Goal: Task Accomplishment & Management: Use online tool/utility

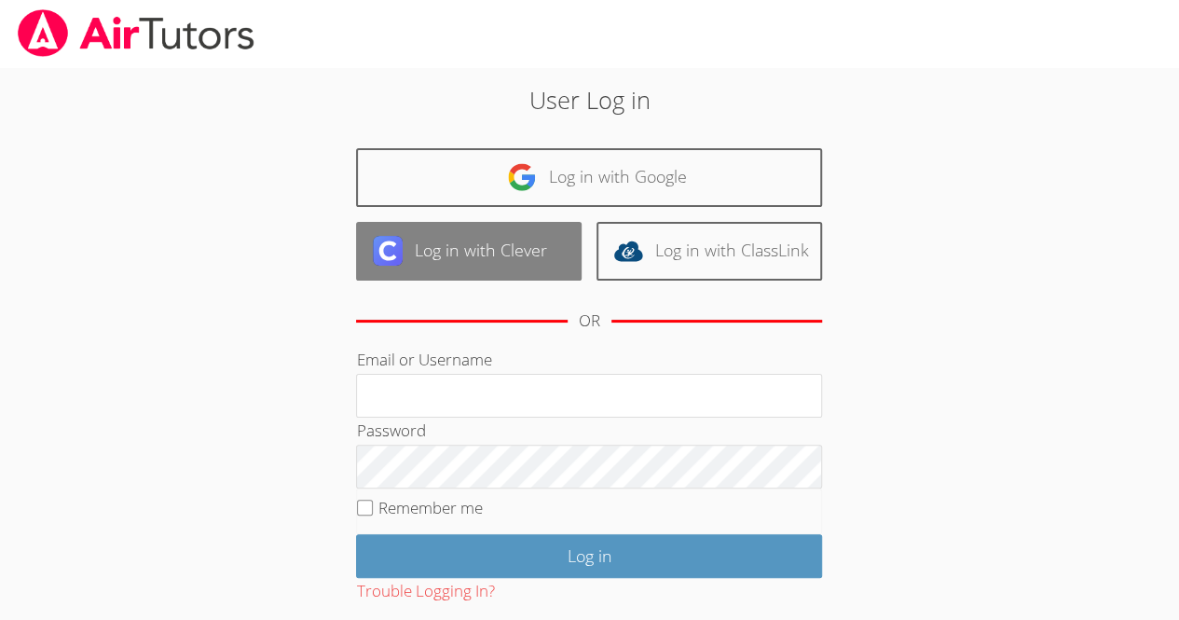
click at [518, 252] on link "Log in with Clever" at bounding box center [469, 251] width 226 height 59
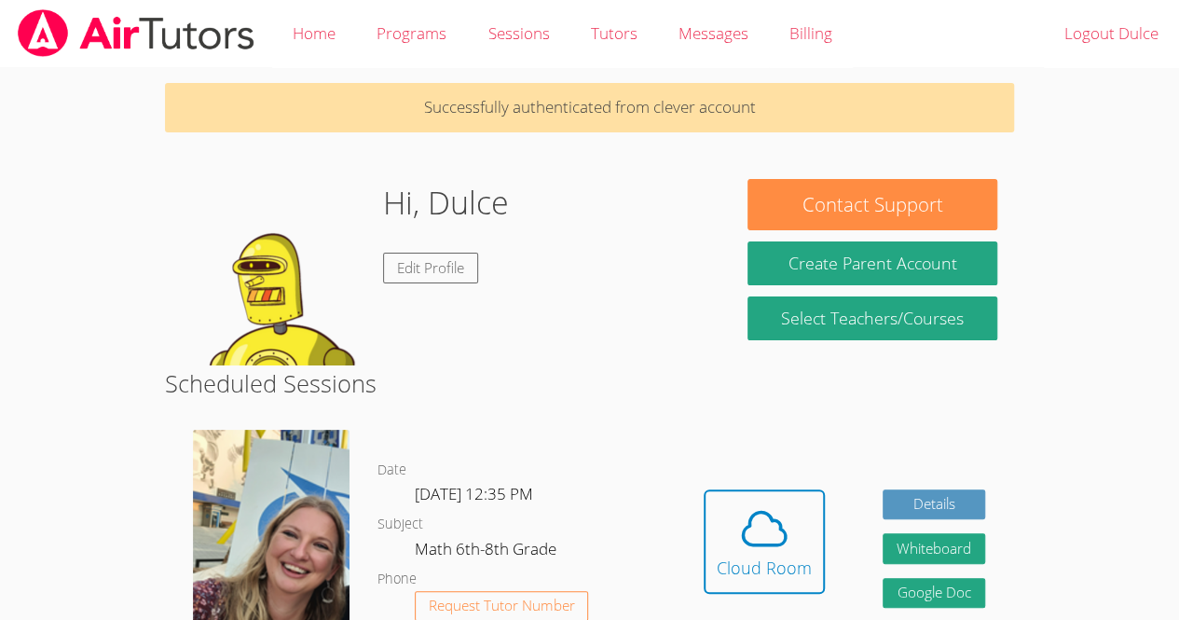
click at [86, 572] on body "Home Programs Sessions Tutors Messages Billing Logout Dulce Successfully authen…" at bounding box center [589, 310] width 1179 height 620
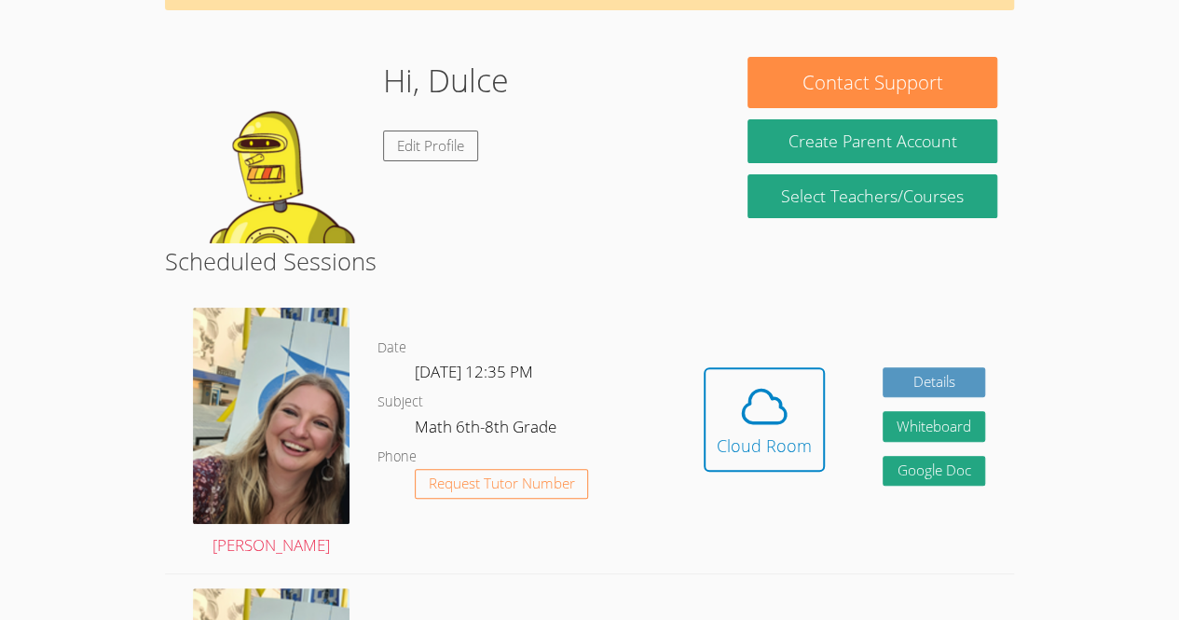
scroll to position [132, 0]
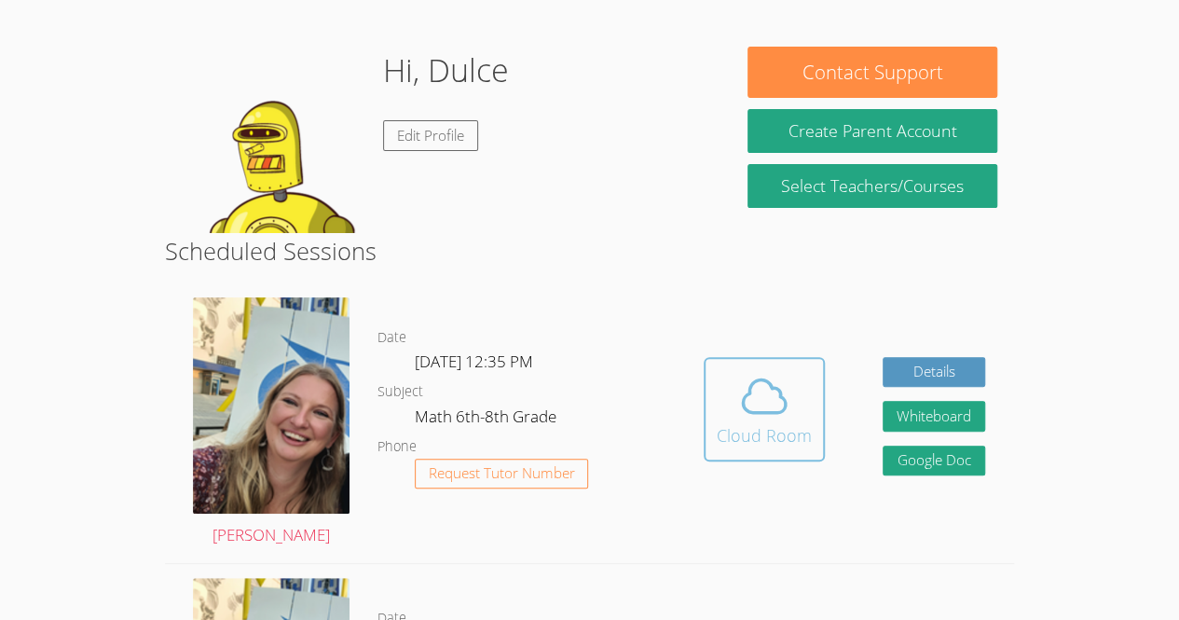
click at [761, 388] on icon at bounding box center [764, 396] width 52 height 52
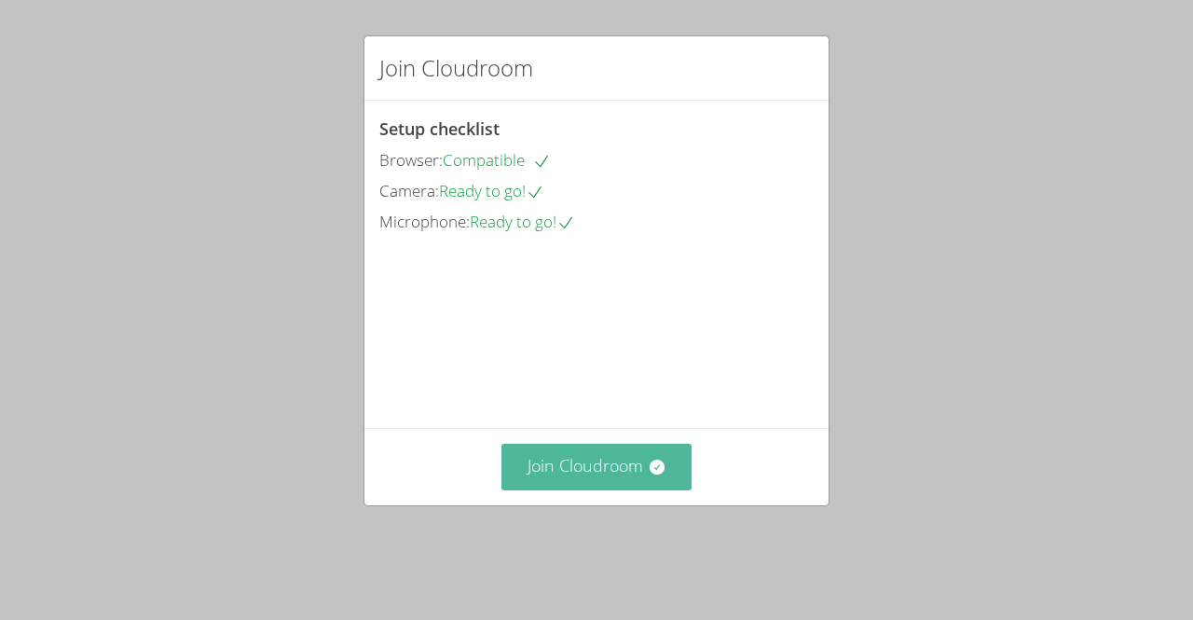
click at [648, 476] on icon at bounding box center [657, 467] width 19 height 19
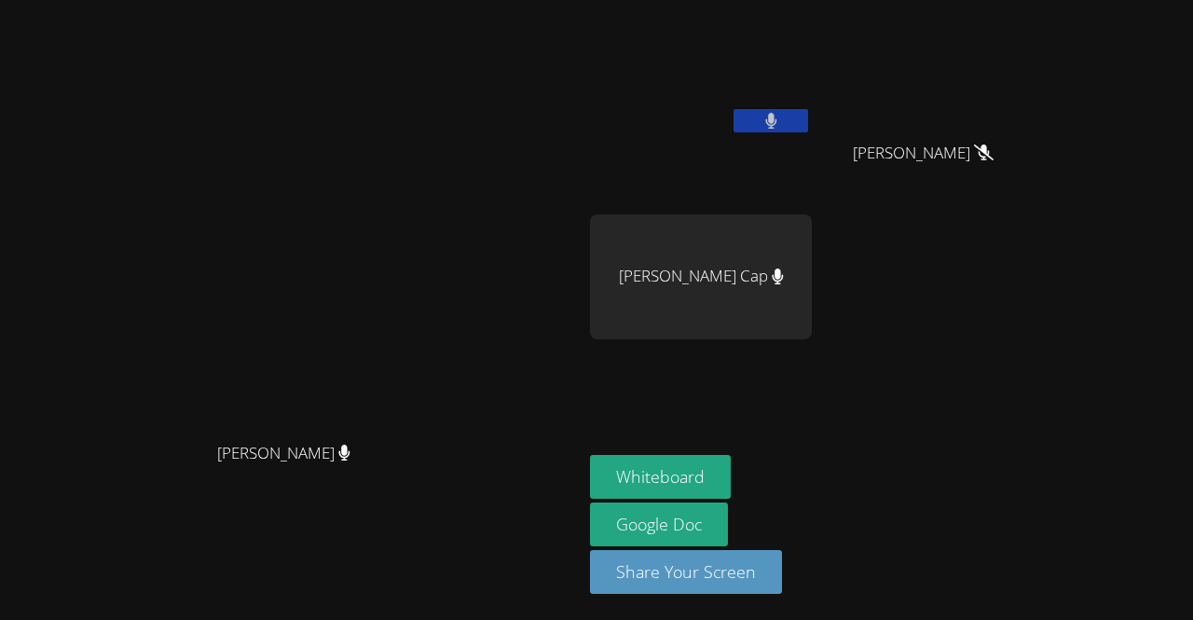
click at [734, 131] on button at bounding box center [771, 120] width 75 height 23
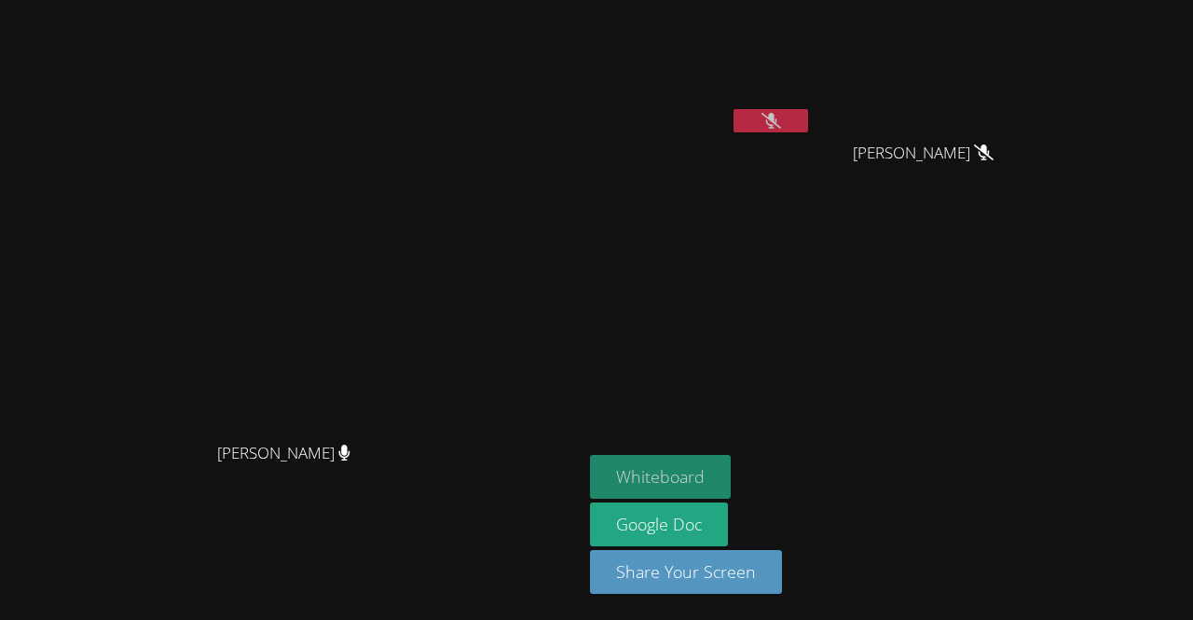
click at [699, 470] on button "Whiteboard" at bounding box center [660, 477] width 141 height 44
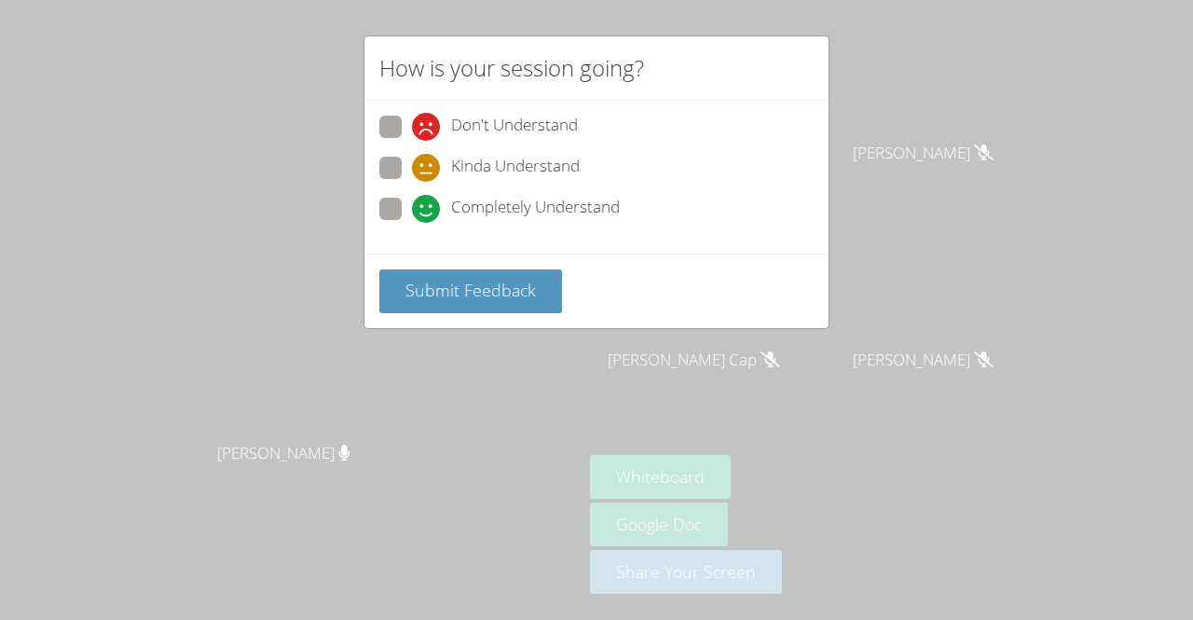
click at [398, 178] on label "Kinda Understand" at bounding box center [479, 169] width 200 height 25
click at [412, 172] on input "Kinda Understand" at bounding box center [420, 165] width 16 height 16
radio input "true"
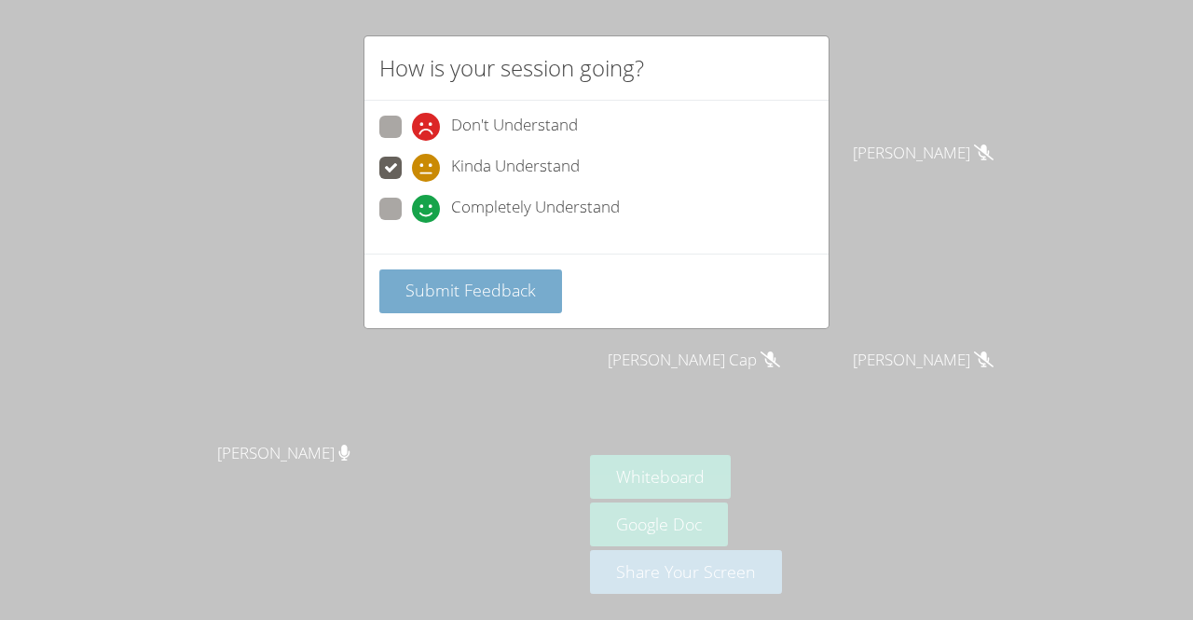
click at [420, 279] on span "Submit Feedback" at bounding box center [471, 290] width 131 height 22
